Goal: Task Accomplishment & Management: Complete application form

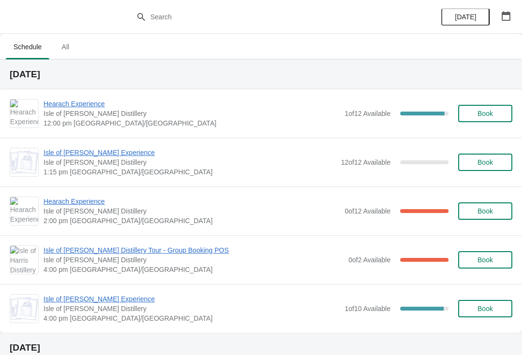
click at [490, 10] on button "[DATE]" at bounding box center [466, 16] width 48 height 17
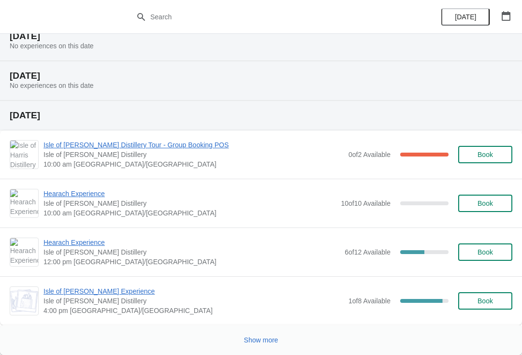
scroll to position [1309, 0]
click at [267, 338] on span "Show more" at bounding box center [261, 341] width 34 height 8
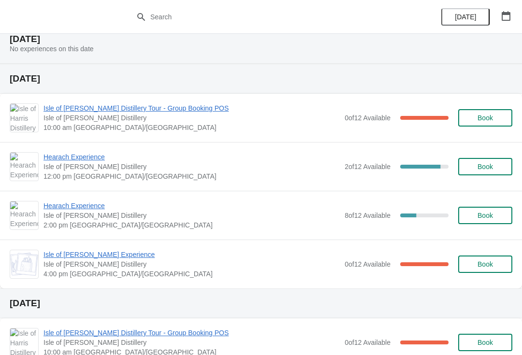
scroll to position [2737, 0]
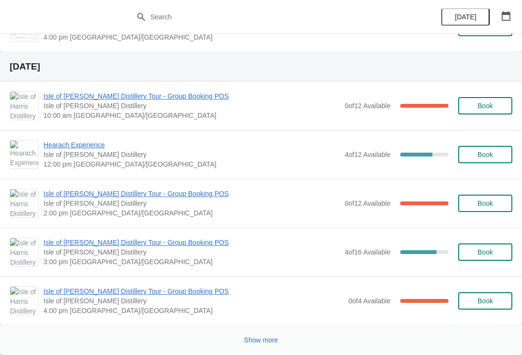
click at [252, 340] on span "Show more" at bounding box center [261, 341] width 34 height 8
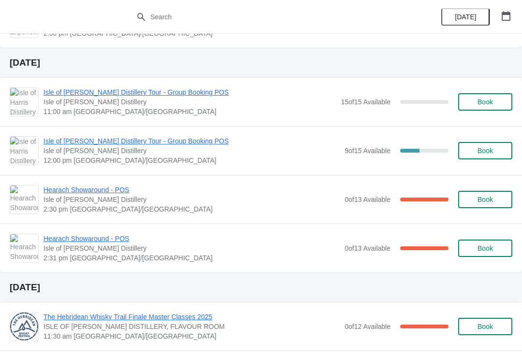
scroll to position [2290, 0]
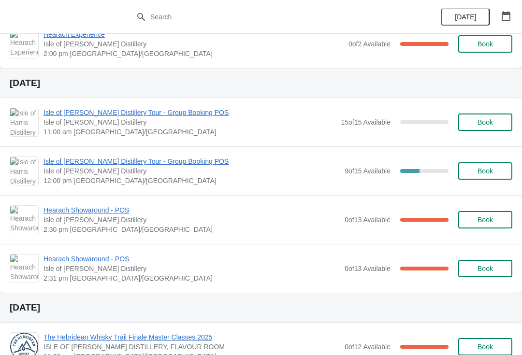
click at [502, 16] on icon "button" at bounding box center [506, 16] width 9 height 10
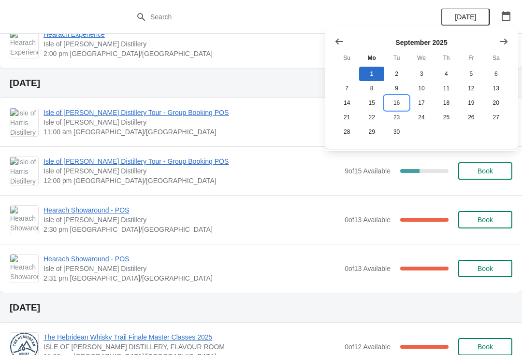
click at [387, 99] on button "16" at bounding box center [396, 103] width 25 height 15
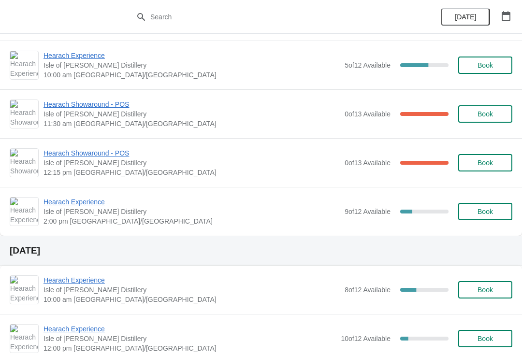
scroll to position [0, 0]
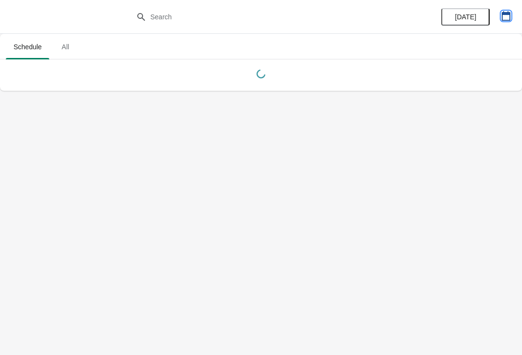
click at [506, 14] on icon "button" at bounding box center [506, 16] width 9 height 10
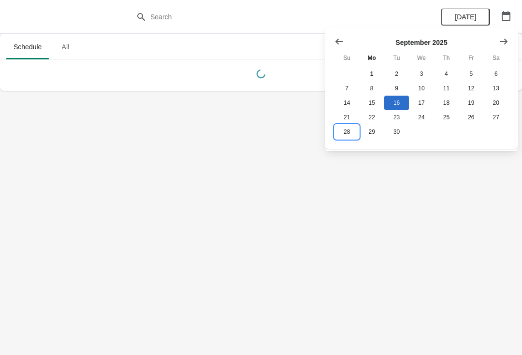
click at [347, 132] on button "28" at bounding box center [347, 132] width 25 height 15
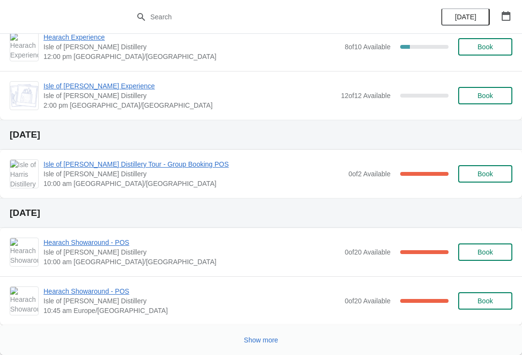
scroll to position [781, 0]
click at [202, 352] on div "Show more" at bounding box center [261, 340] width 522 height 30
click at [504, 10] on button "button" at bounding box center [506, 15] width 17 height 17
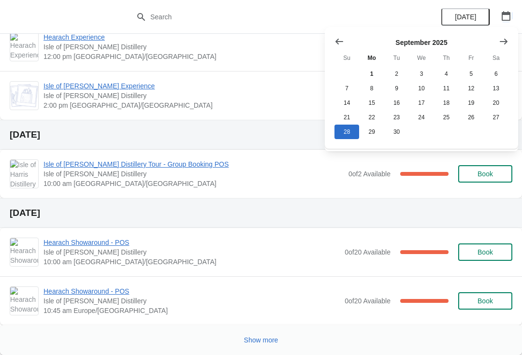
click at [503, 15] on icon "button" at bounding box center [506, 16] width 10 height 10
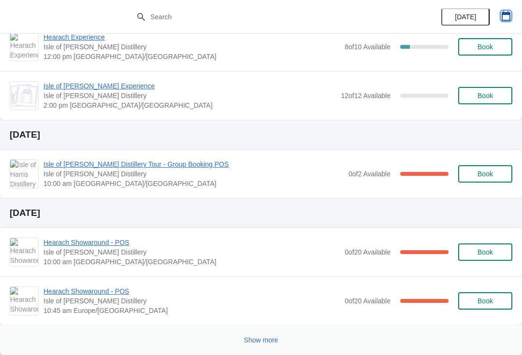
click at [507, 16] on icon "button" at bounding box center [506, 16] width 10 height 10
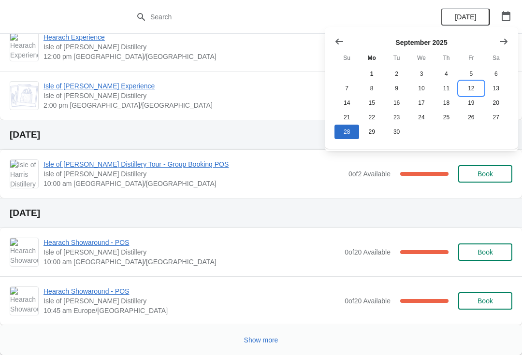
click at [471, 92] on button "12" at bounding box center [471, 88] width 25 height 15
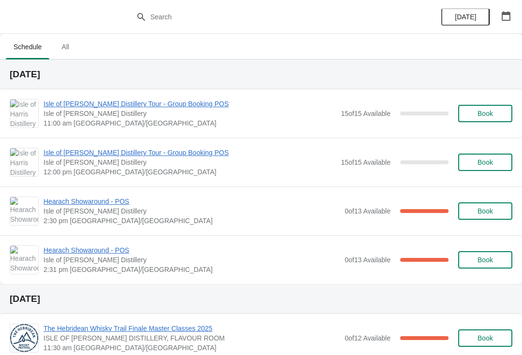
click at [488, 114] on span "Book" at bounding box center [485, 114] width 15 height 8
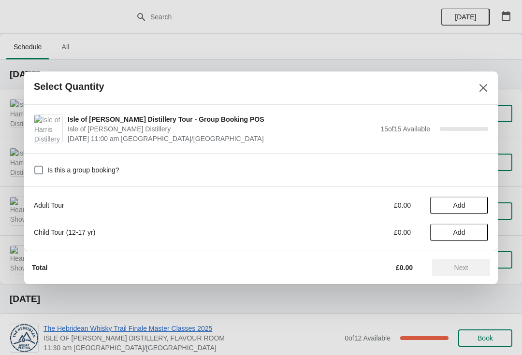
click at [486, 203] on button "Add" at bounding box center [459, 205] width 58 height 17
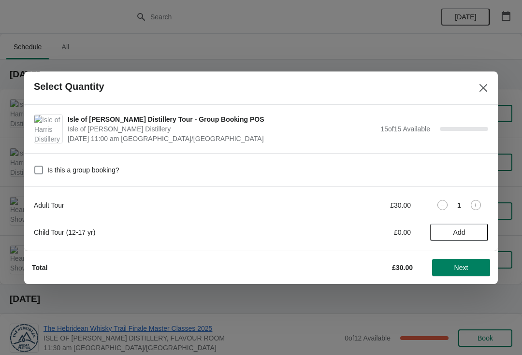
click at [480, 204] on icon at bounding box center [476, 205] width 10 height 10
click at [478, 208] on icon at bounding box center [476, 205] width 10 height 10
click at [479, 203] on icon at bounding box center [476, 205] width 10 height 10
click at [479, 208] on icon at bounding box center [476, 205] width 10 height 10
click at [478, 209] on icon at bounding box center [476, 205] width 10 height 10
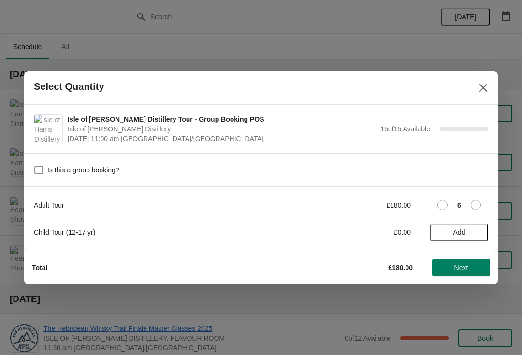
click at [476, 210] on icon at bounding box center [476, 205] width 10 height 10
click at [479, 209] on icon at bounding box center [476, 205] width 10 height 10
click at [478, 209] on icon at bounding box center [476, 205] width 10 height 10
click at [477, 208] on icon at bounding box center [476, 205] width 10 height 10
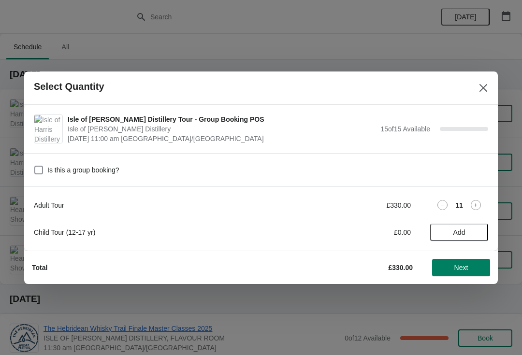
click at [480, 206] on icon at bounding box center [476, 205] width 10 height 10
click at [479, 207] on icon at bounding box center [476, 205] width 10 height 10
click at [481, 205] on icon at bounding box center [476, 205] width 10 height 10
click at [480, 204] on icon at bounding box center [476, 205] width 10 height 10
click at [472, 271] on span "Next" at bounding box center [461, 268] width 43 height 8
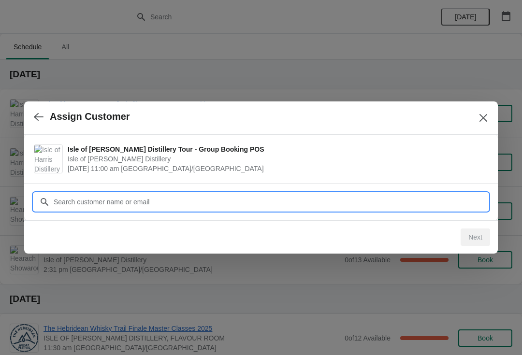
click at [186, 200] on input "Customer" at bounding box center [270, 201] width 435 height 17
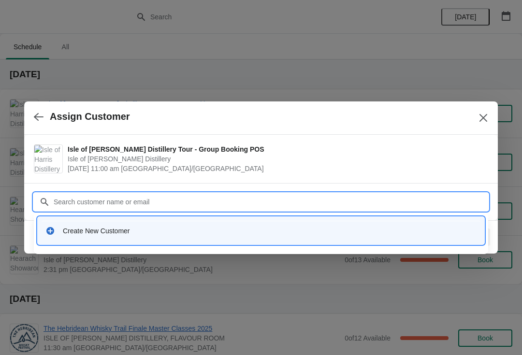
click at [111, 233] on div "Create New Customer" at bounding box center [270, 231] width 414 height 10
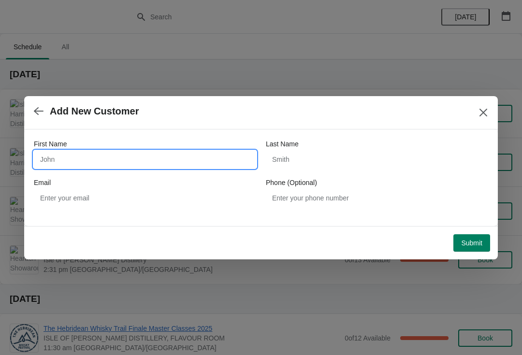
click at [80, 157] on input "First Name" at bounding box center [145, 159] width 222 height 17
type input "Jason"
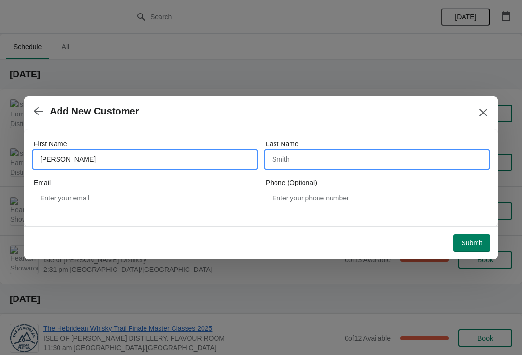
click at [316, 159] on input "Last Name" at bounding box center [377, 159] width 222 height 17
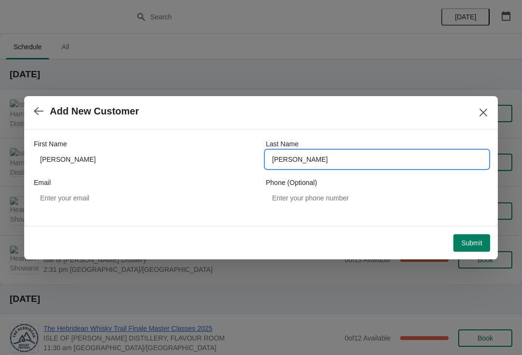
type input "Dyal"
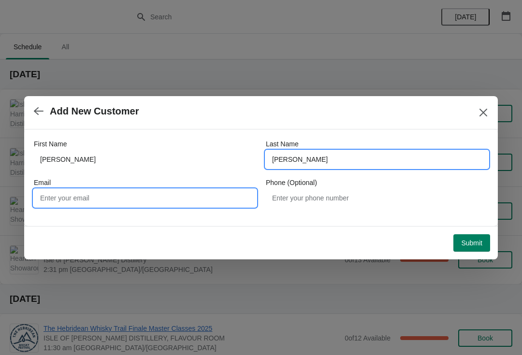
click at [102, 199] on input "Email" at bounding box center [145, 198] width 222 height 17
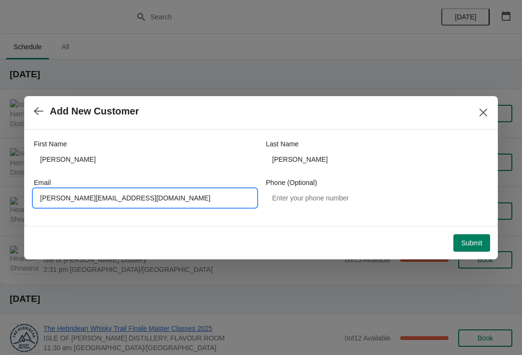
type input "Jason@comms-destinations.co.uk"
click at [473, 247] on span "Submit" at bounding box center [471, 243] width 21 height 8
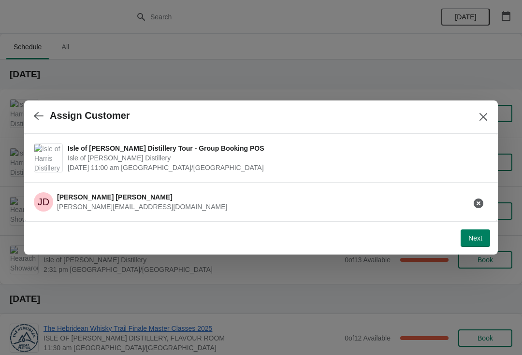
click at [483, 243] on button "Next" at bounding box center [475, 238] width 29 height 17
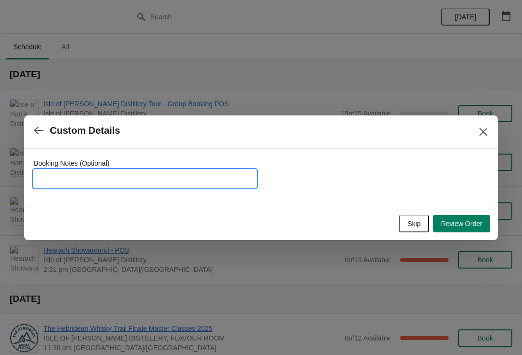
click at [114, 175] on input "Booking Notes (Optional)" at bounding box center [145, 178] width 222 height 17
type input "To be invoiced"
click at [469, 225] on span "Review Order" at bounding box center [462, 224] width 42 height 8
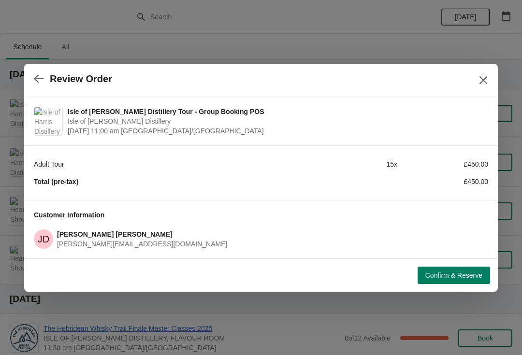
click at [468, 275] on span "Confirm & Reserve" at bounding box center [454, 276] width 57 height 8
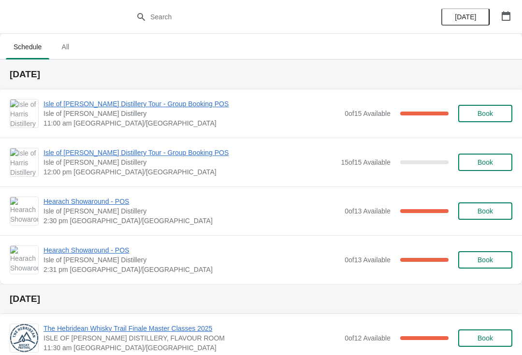
click at [492, 159] on span "Book" at bounding box center [485, 163] width 15 height 8
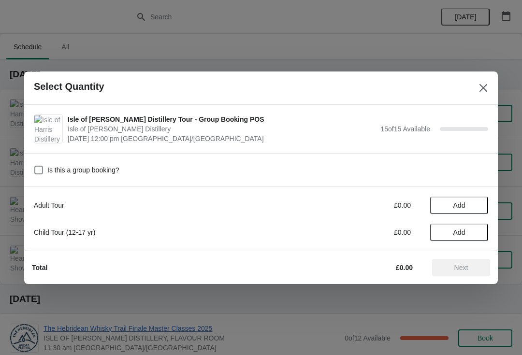
click at [472, 206] on span "Add" at bounding box center [459, 206] width 41 height 8
click at [476, 206] on icon at bounding box center [475, 205] width 3 height 3
click at [478, 206] on icon at bounding box center [476, 205] width 10 height 10
click at [477, 206] on icon at bounding box center [476, 205] width 10 height 10
click at [478, 206] on icon at bounding box center [476, 205] width 10 height 10
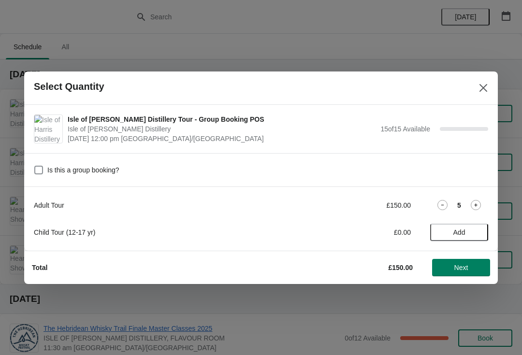
click at [478, 207] on icon at bounding box center [476, 205] width 10 height 10
click at [478, 206] on icon at bounding box center [476, 205] width 10 height 10
click at [479, 204] on icon at bounding box center [476, 205] width 10 height 10
click at [479, 205] on icon at bounding box center [476, 205] width 10 height 10
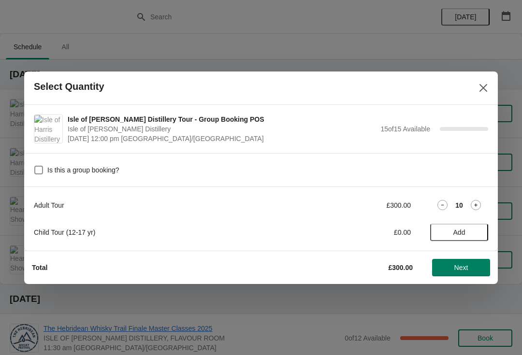
click at [480, 205] on icon at bounding box center [476, 205] width 10 height 10
click at [480, 206] on icon at bounding box center [476, 205] width 10 height 10
click at [480, 205] on icon at bounding box center [476, 205] width 10 height 10
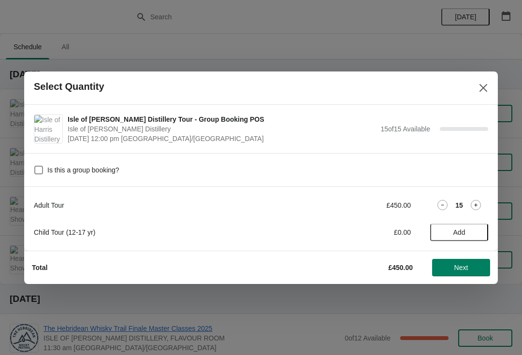
click at [469, 268] on span "Next" at bounding box center [461, 268] width 43 height 8
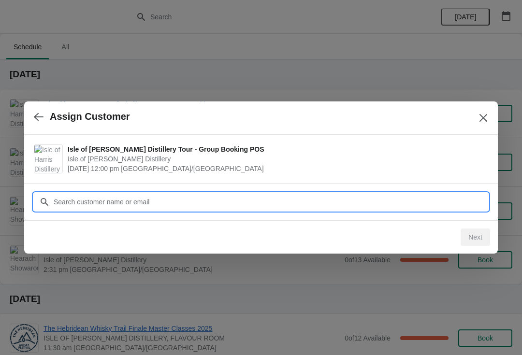
click at [184, 202] on input "Customer" at bounding box center [270, 201] width 435 height 17
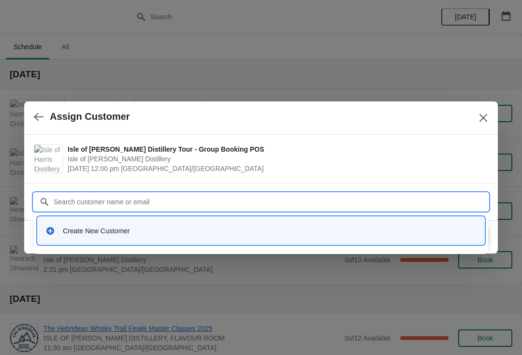
click at [130, 232] on div "Create New Customer" at bounding box center [270, 231] width 414 height 10
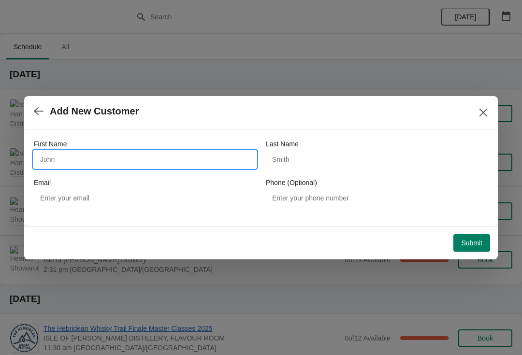
click at [133, 153] on input "First Name" at bounding box center [145, 159] width 222 height 17
type input "Jason"
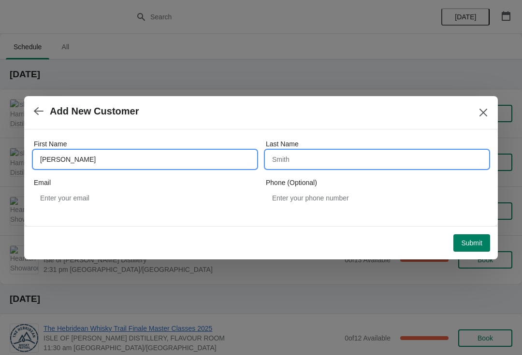
click at [326, 153] on input "Last Name" at bounding box center [377, 159] width 222 height 17
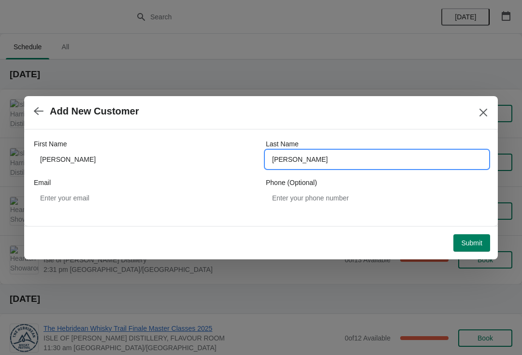
type input "Dyal"
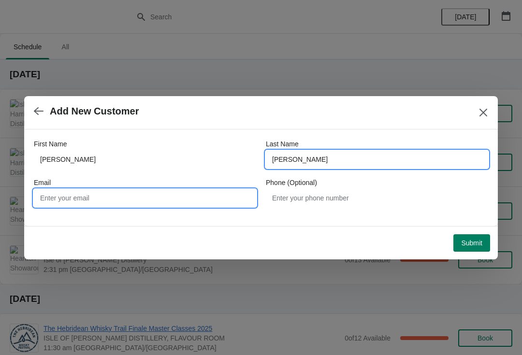
click at [125, 197] on input "Email" at bounding box center [145, 198] width 222 height 17
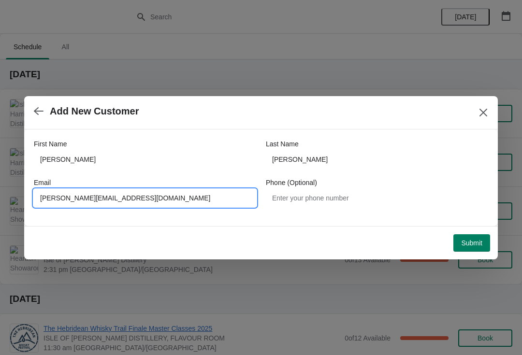
type input "Jason@comms-destinations.co.uk"
click at [479, 245] on span "Submit" at bounding box center [471, 243] width 21 height 8
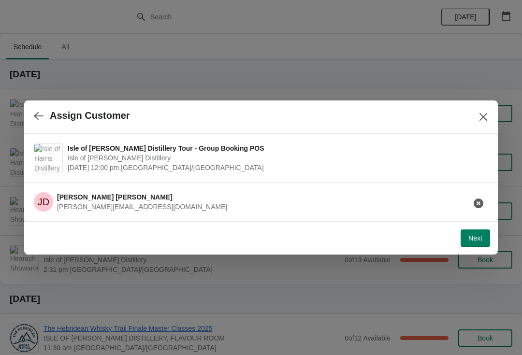
click at [484, 240] on button "Next" at bounding box center [475, 238] width 29 height 17
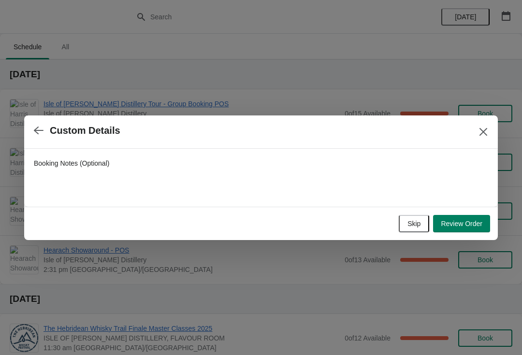
click at [169, 168] on div "Booking Notes (Optional)" at bounding box center [145, 164] width 222 height 10
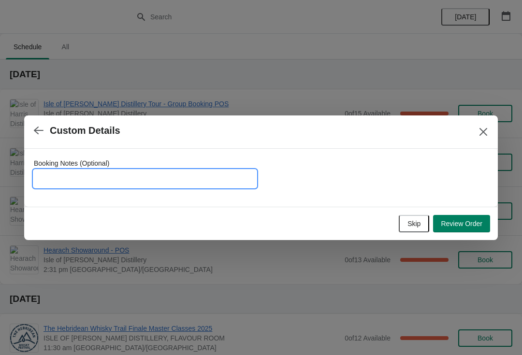
click at [159, 176] on input "Booking Notes (Optional)" at bounding box center [145, 178] width 222 height 17
type input "To be invoiced"
click at [479, 229] on button "Review Order" at bounding box center [461, 223] width 57 height 17
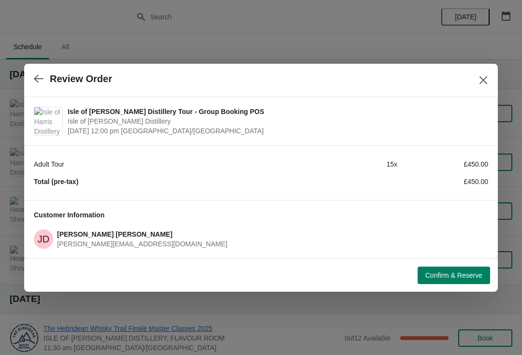
click at [451, 272] on span "Confirm & Reserve" at bounding box center [454, 276] width 57 height 8
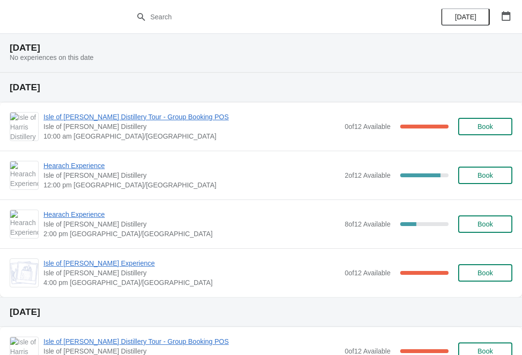
scroll to position [428, 0]
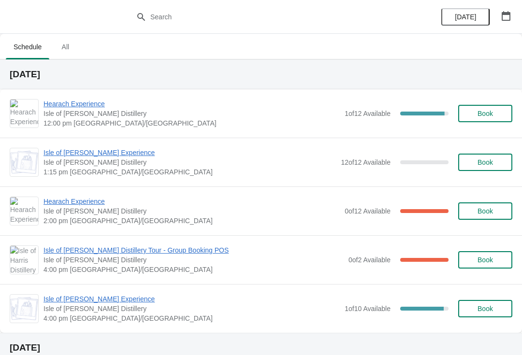
click at [503, 13] on icon "button" at bounding box center [506, 16] width 9 height 10
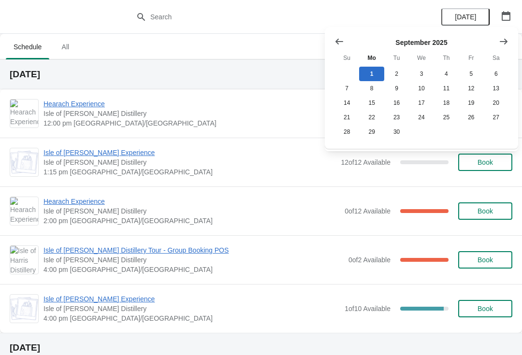
click at [499, 47] on button "Show next month, October 2025" at bounding box center [503, 41] width 17 height 17
click at [342, 41] on icon "Show previous month, September 2025" at bounding box center [340, 42] width 10 height 10
click at [465, 117] on button "26" at bounding box center [471, 117] width 25 height 15
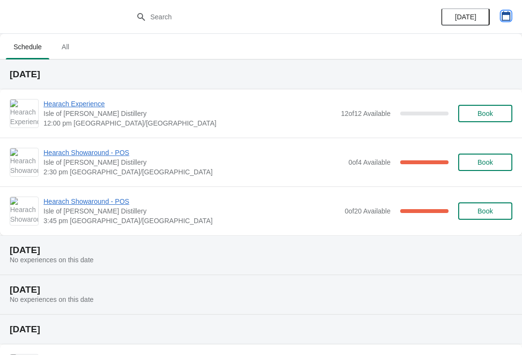
click at [514, 9] on button "button" at bounding box center [506, 15] width 17 height 17
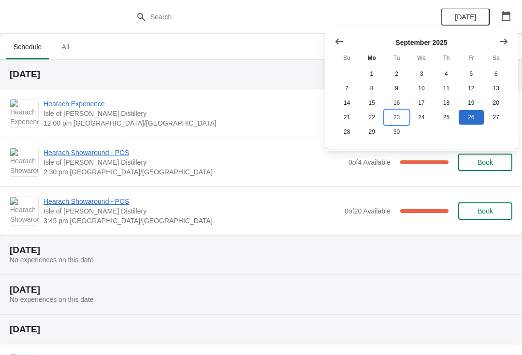
click at [397, 111] on button "23" at bounding box center [396, 117] width 25 height 15
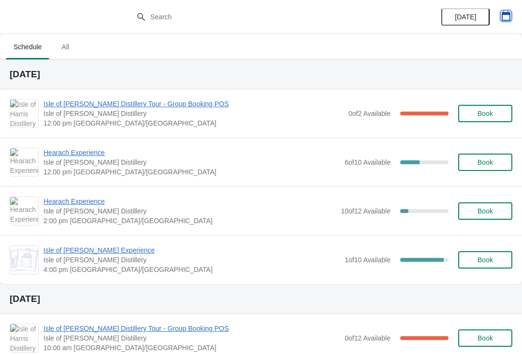
click at [508, 16] on icon "button" at bounding box center [506, 16] width 10 height 10
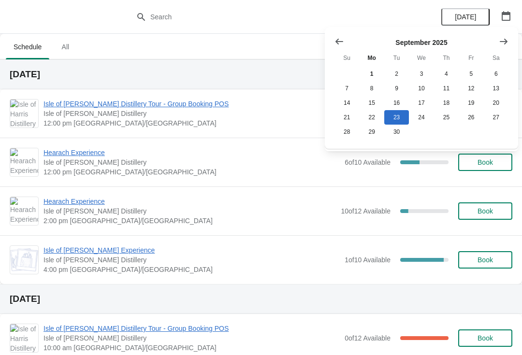
click at [507, 16] on icon "button" at bounding box center [506, 16] width 10 height 10
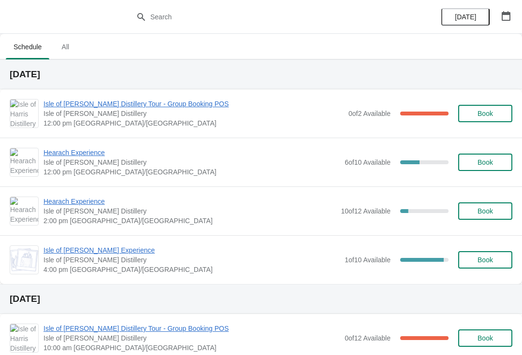
click at [507, 16] on icon "button" at bounding box center [506, 16] width 10 height 10
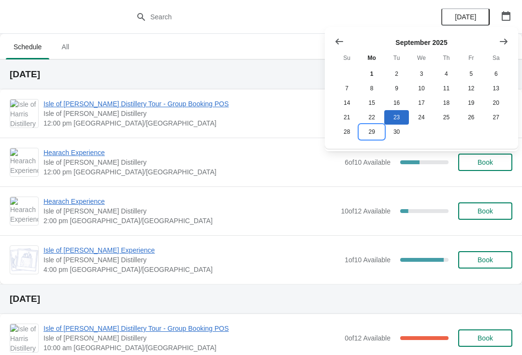
click at [377, 137] on button "29" at bounding box center [371, 132] width 25 height 15
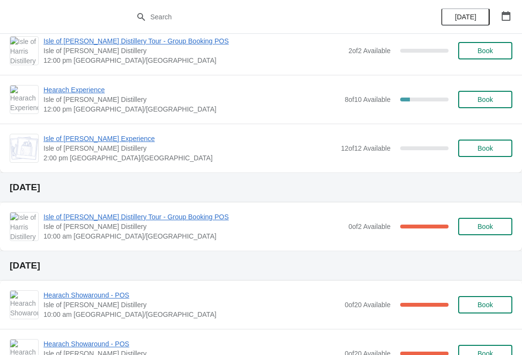
scroll to position [686, 0]
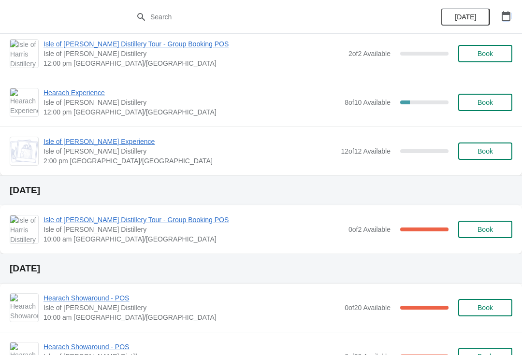
click at [507, 16] on icon "button" at bounding box center [506, 16] width 10 height 10
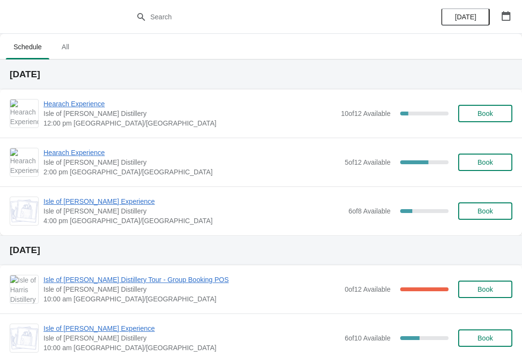
scroll to position [0, 0]
click at [72, 228] on div "Isle of [PERSON_NAME] Experience [GEOGRAPHIC_DATA][PERSON_NAME] 4:00 pm [GEOGRA…" at bounding box center [261, 211] width 522 height 49
click at [98, 232] on div "Isle of [PERSON_NAME] Experience [GEOGRAPHIC_DATA][PERSON_NAME] 4:00 pm [GEOGRA…" at bounding box center [261, 211] width 522 height 49
click at [325, 351] on span "10:00 am [GEOGRAPHIC_DATA]/[GEOGRAPHIC_DATA]" at bounding box center [192, 348] width 296 height 10
click at [14, 209] on img at bounding box center [24, 211] width 28 height 23
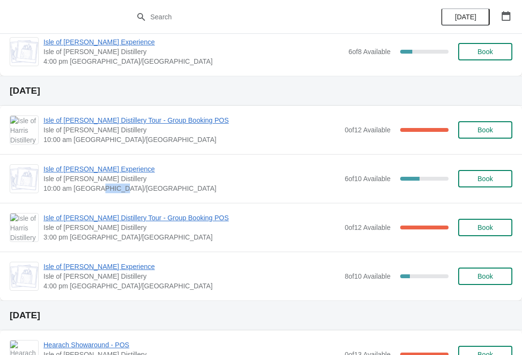
scroll to position [83, 0]
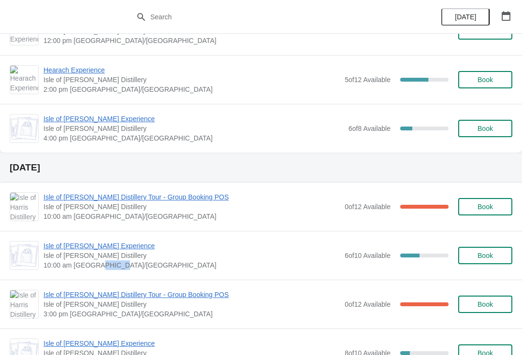
click at [508, 15] on icon "button" at bounding box center [506, 16] width 10 height 10
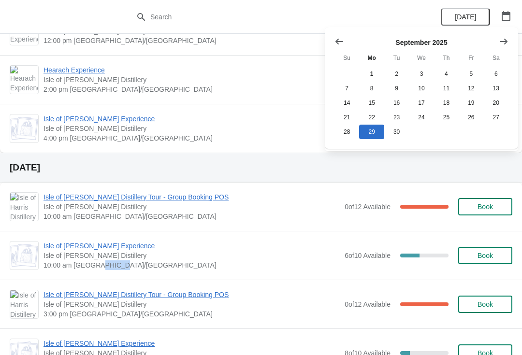
click at [503, 37] on icon "Show next month, October 2025" at bounding box center [504, 42] width 10 height 10
click at [350, 139] on button "26" at bounding box center [347, 132] width 25 height 15
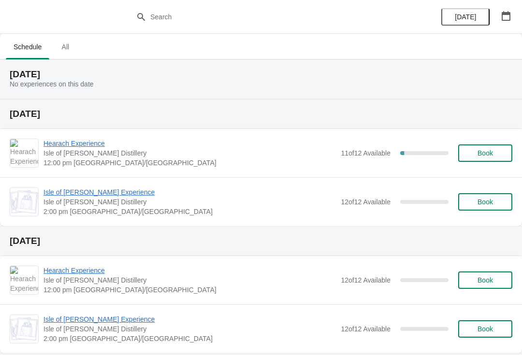
scroll to position [0, 0]
click at [513, 15] on button "button" at bounding box center [506, 15] width 17 height 17
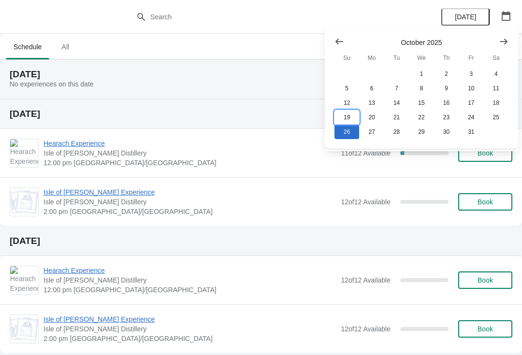
click at [346, 118] on button "19" at bounding box center [347, 117] width 25 height 15
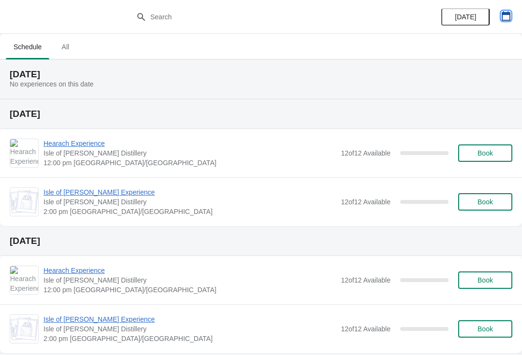
click at [506, 16] on icon "button" at bounding box center [506, 16] width 10 height 10
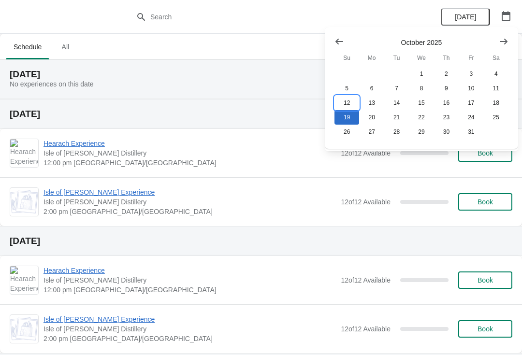
click at [350, 99] on button "12" at bounding box center [347, 103] width 25 height 15
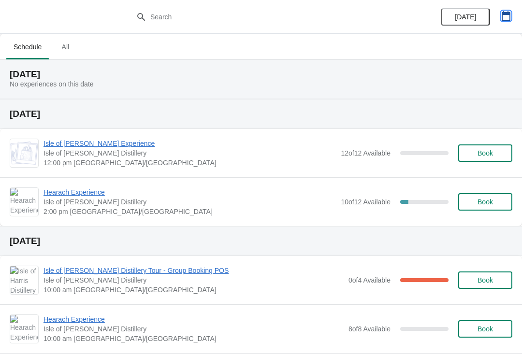
click at [504, 15] on icon "button" at bounding box center [506, 16] width 10 height 10
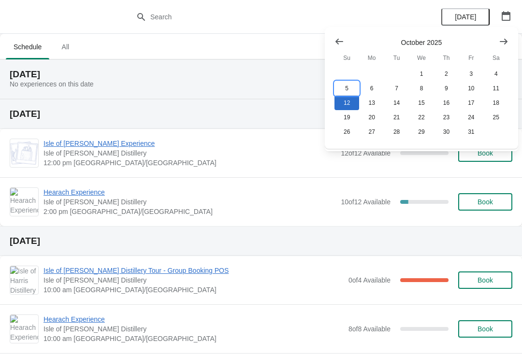
click at [350, 87] on button "5" at bounding box center [347, 88] width 25 height 15
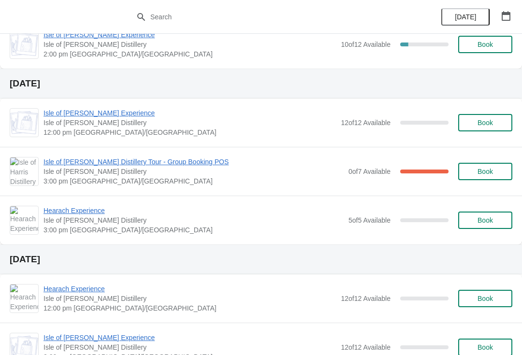
scroll to position [159, 0]
